Goal: Task Accomplishment & Management: Complete application form

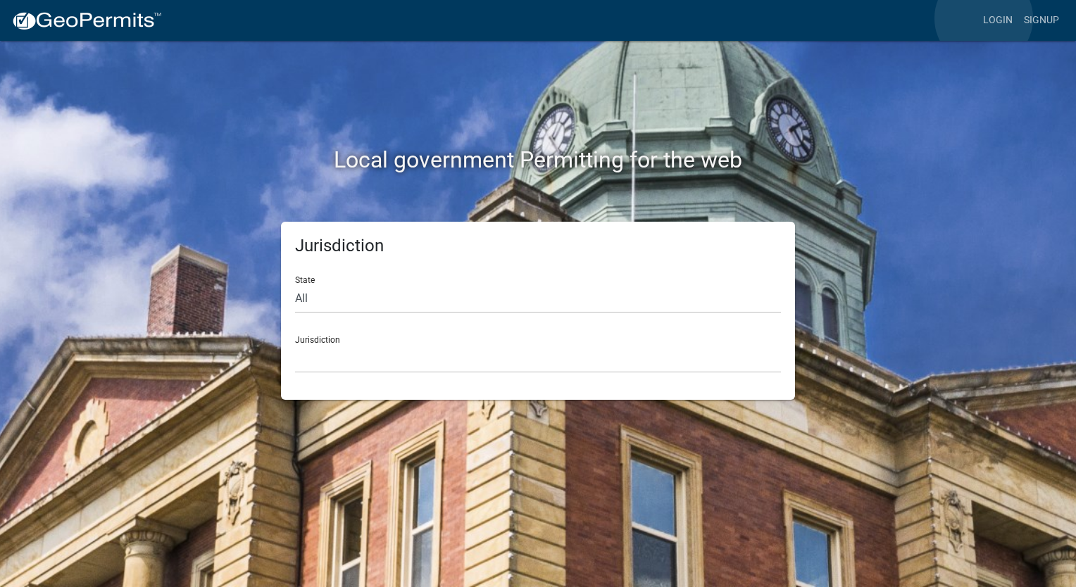
click at [983, 18] on link "Login" at bounding box center [997, 20] width 41 height 27
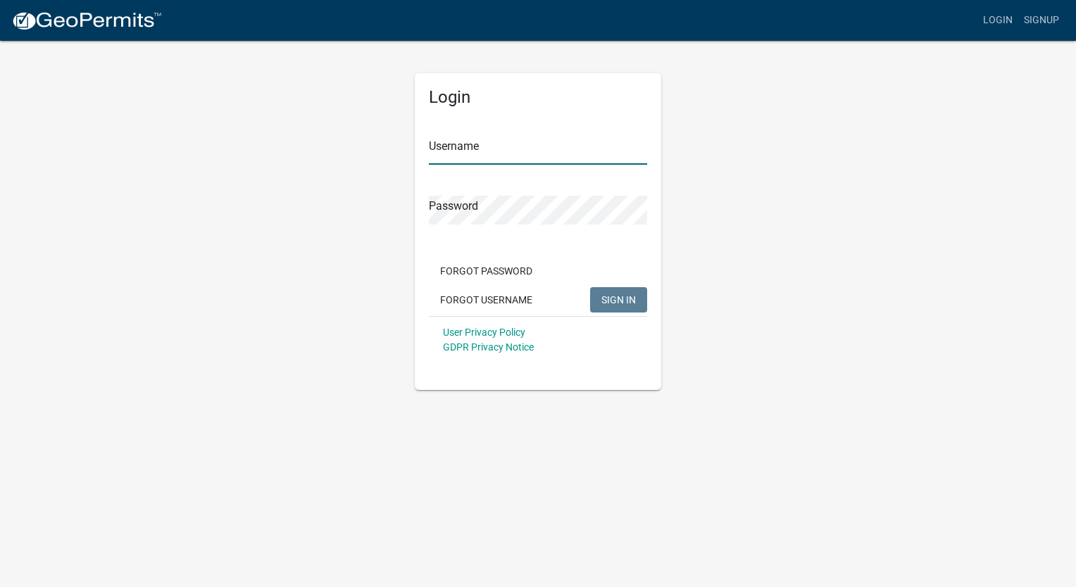
type input "caasness"
click at [612, 297] on span "SIGN IN" at bounding box center [618, 299] width 34 height 11
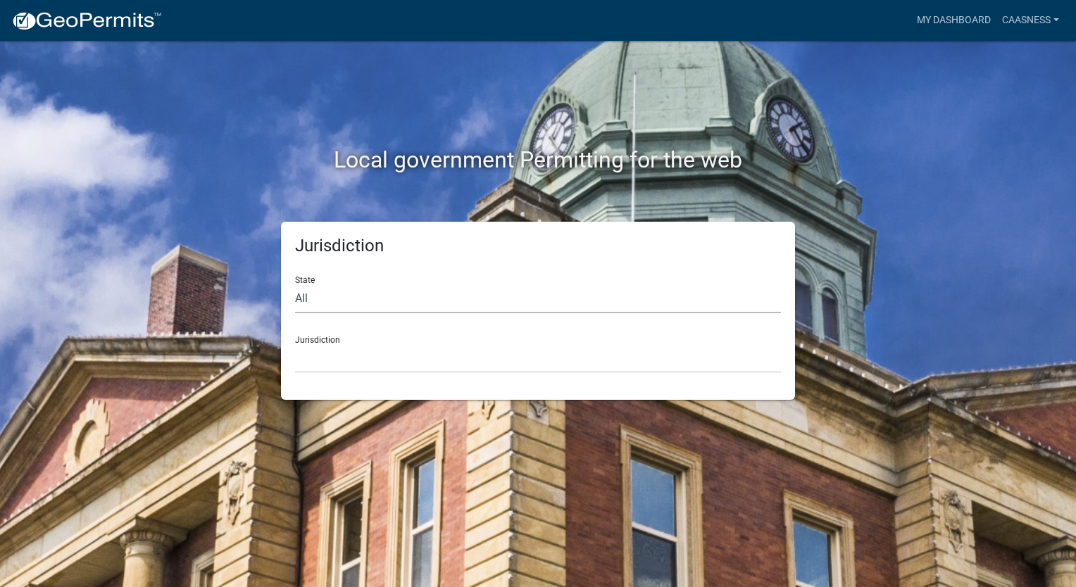
click at [597, 297] on select "All [US_STATE] [US_STATE] [US_STATE] [US_STATE] [US_STATE] [US_STATE] [US_STATE…" at bounding box center [538, 298] width 486 height 29
select select "[US_STATE]"
click at [295, 284] on select "All [US_STATE] [US_STATE] [US_STATE] [US_STATE] [US_STATE] [US_STATE] [US_STATE…" at bounding box center [538, 298] width 486 height 29
click at [580, 354] on select "[GEOGRAPHIC_DATA], [US_STATE] [GEOGRAPHIC_DATA], [US_STATE] [GEOGRAPHIC_DATA], …" at bounding box center [538, 358] width 486 height 29
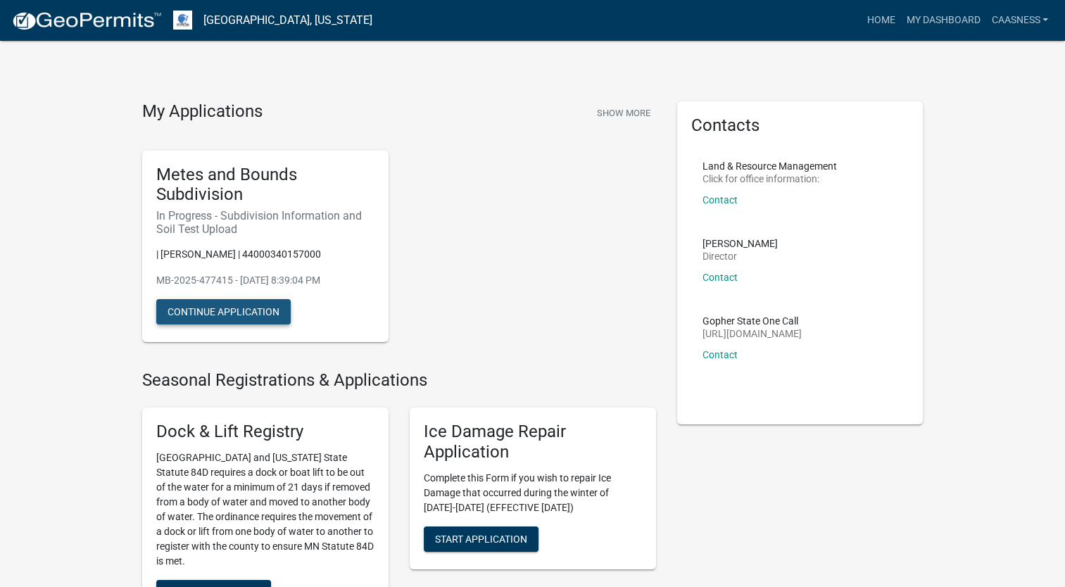
click at [277, 314] on button "Continue Application" at bounding box center [223, 311] width 134 height 25
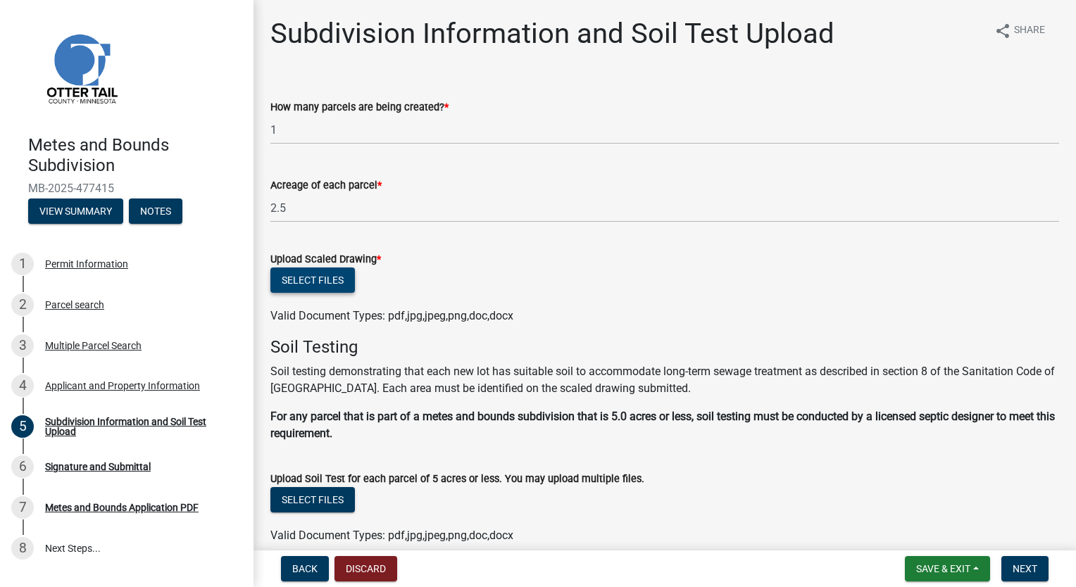
click at [342, 289] on button "Select files" at bounding box center [312, 280] width 84 height 25
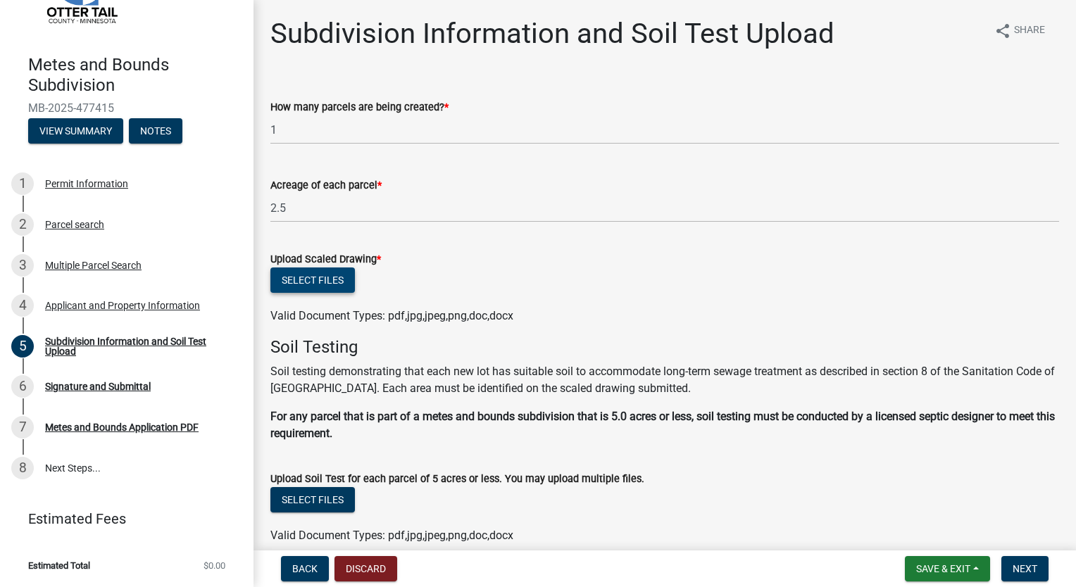
click at [325, 284] on button "Select files" at bounding box center [312, 280] width 84 height 25
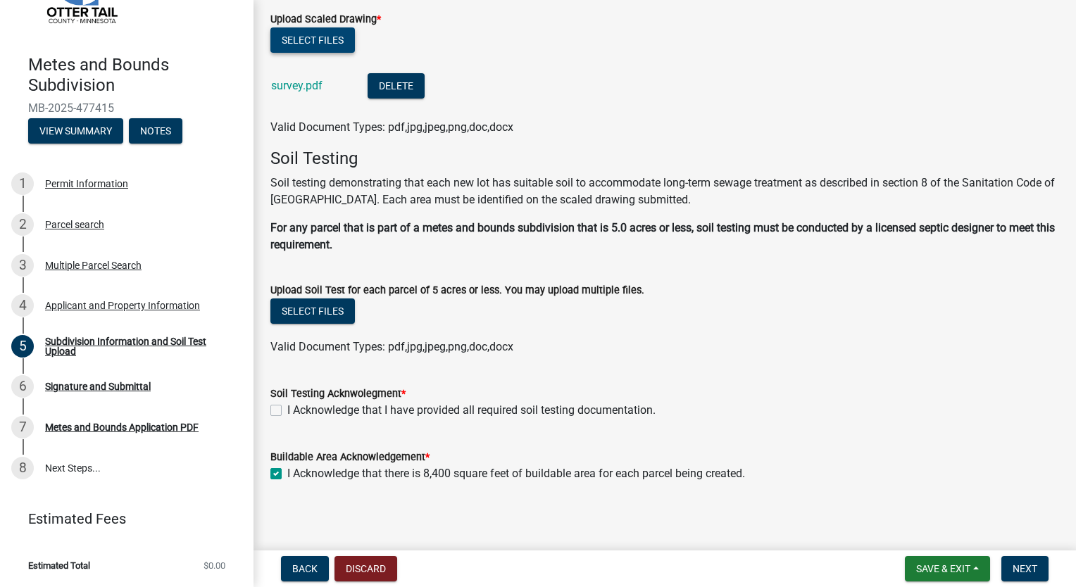
scroll to position [244, 0]
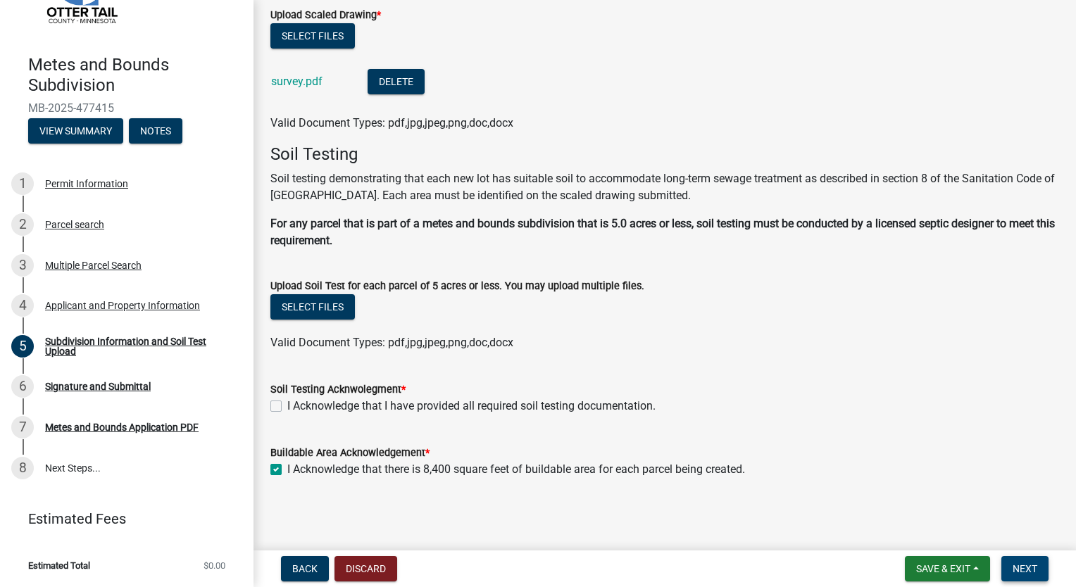
click at [1042, 567] on button "Next" at bounding box center [1024, 568] width 47 height 25
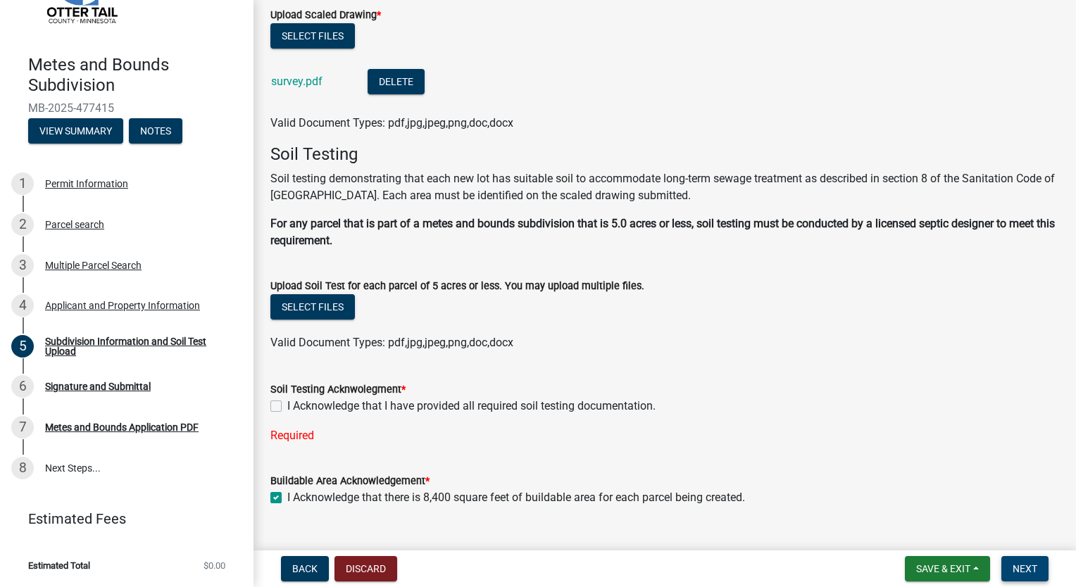
click at [1040, 568] on button "Next" at bounding box center [1024, 568] width 47 height 25
click at [680, 404] on div "I Acknowledge that I have provided all required soil testing documentation." at bounding box center [664, 406] width 788 height 17
click at [634, 401] on label "I Acknowledge that I have provided all required soil testing documentation." at bounding box center [471, 406] width 368 height 17
click at [296, 401] on input "I Acknowledge that I have provided all required soil testing documentation." at bounding box center [291, 402] width 9 height 9
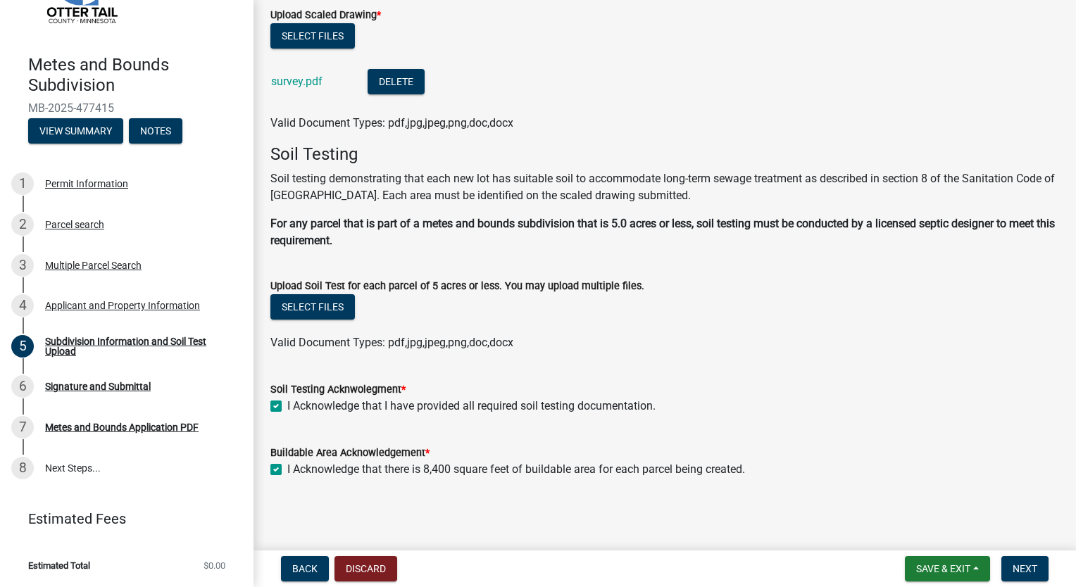
click at [634, 401] on label "I Acknowledge that I have provided all required soil testing documentation." at bounding box center [471, 406] width 368 height 17
click at [296, 401] on input "I Acknowledge that I have provided all required soil testing documentation." at bounding box center [291, 402] width 9 height 9
checkbox input "false"
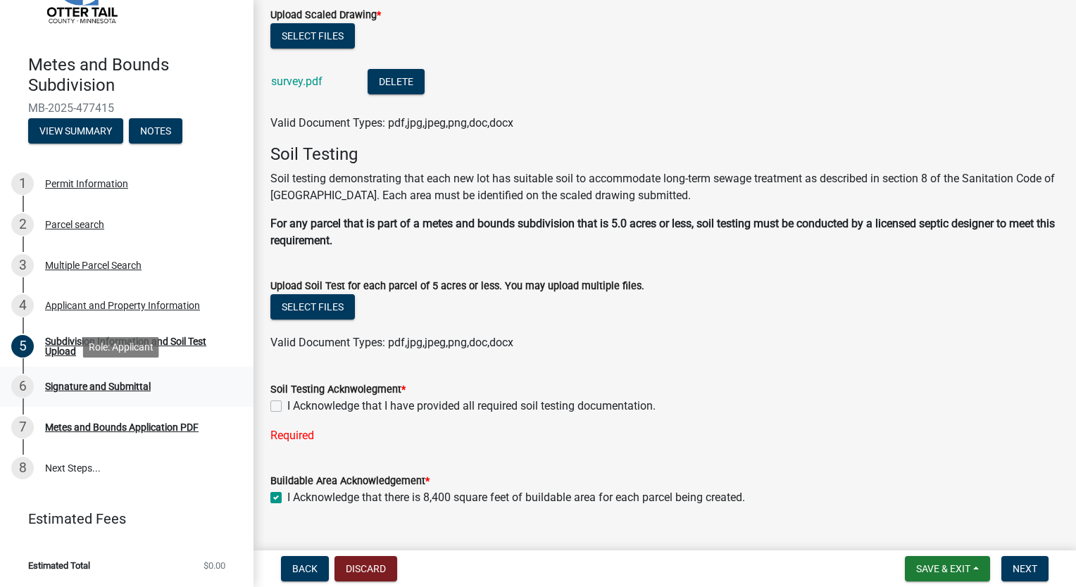
click at [68, 378] on div "6 Signature and Submittal" at bounding box center [121, 386] width 220 height 23
click at [126, 382] on div "Signature and Submittal" at bounding box center [98, 387] width 106 height 10
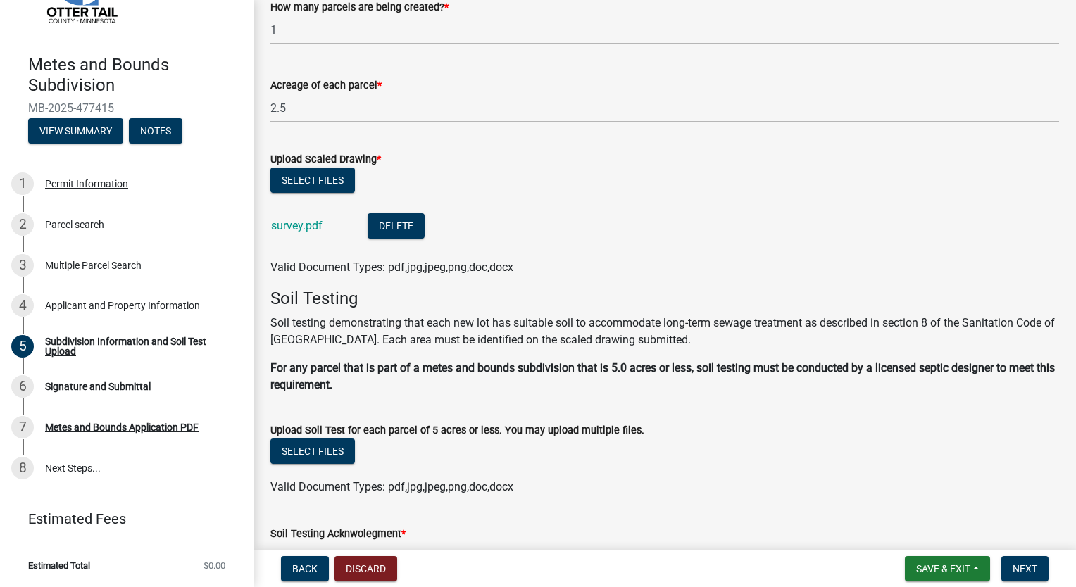
scroll to position [0, 0]
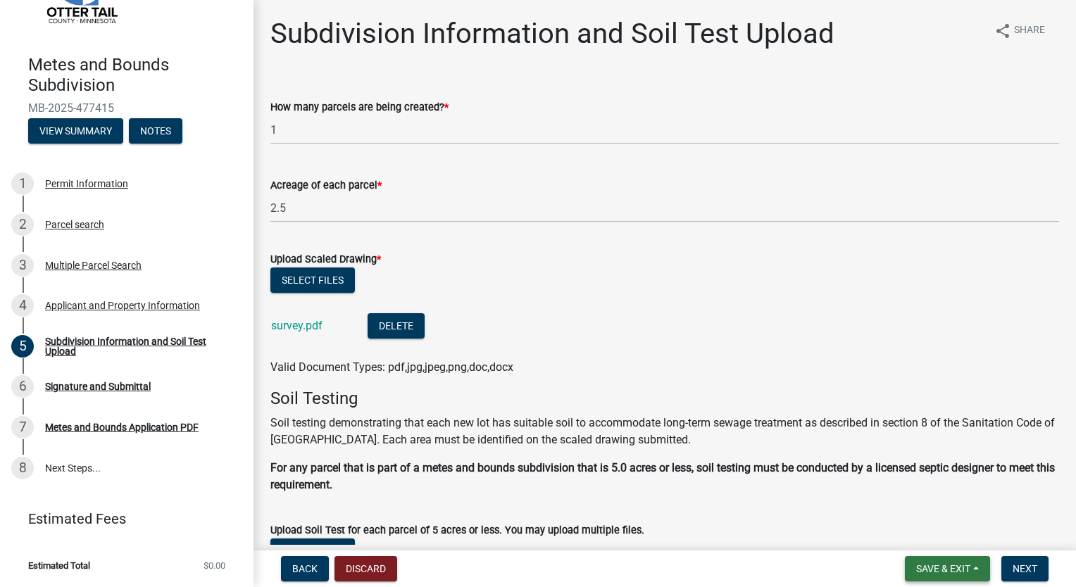
click at [943, 561] on button "Save & Exit" at bounding box center [947, 568] width 85 height 25
click at [939, 530] on button "Save & Exit" at bounding box center [933, 532] width 113 height 34
